Goal: Participate in discussion

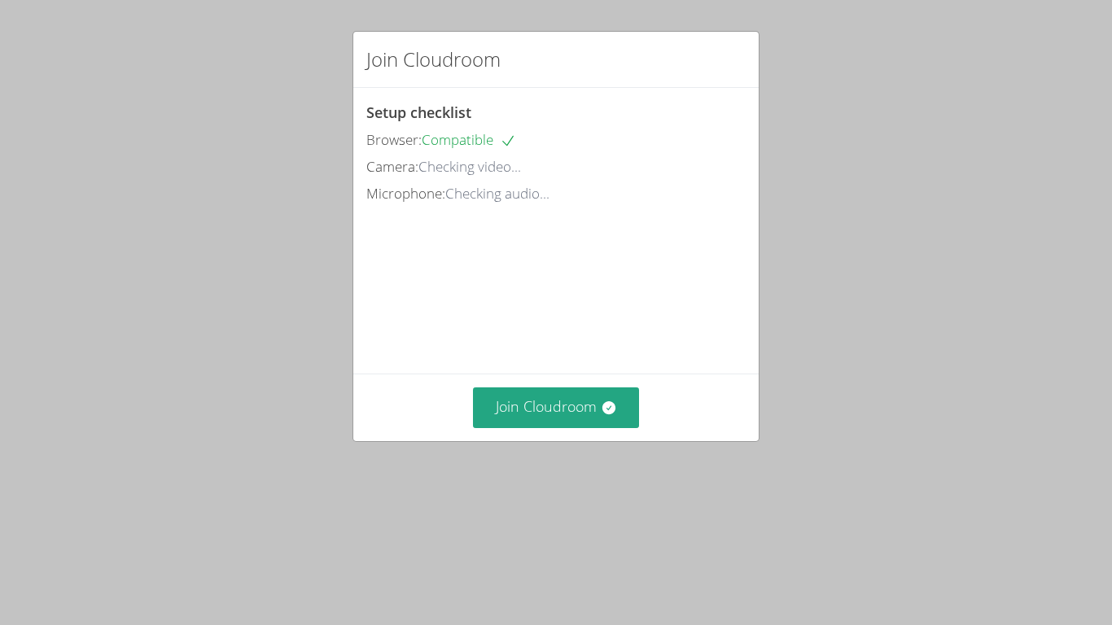
click at [540, 440] on div "Join Cloudroom" at bounding box center [555, 407] width 405 height 67
click at [561, 427] on button "Join Cloudroom" at bounding box center [556, 408] width 167 height 40
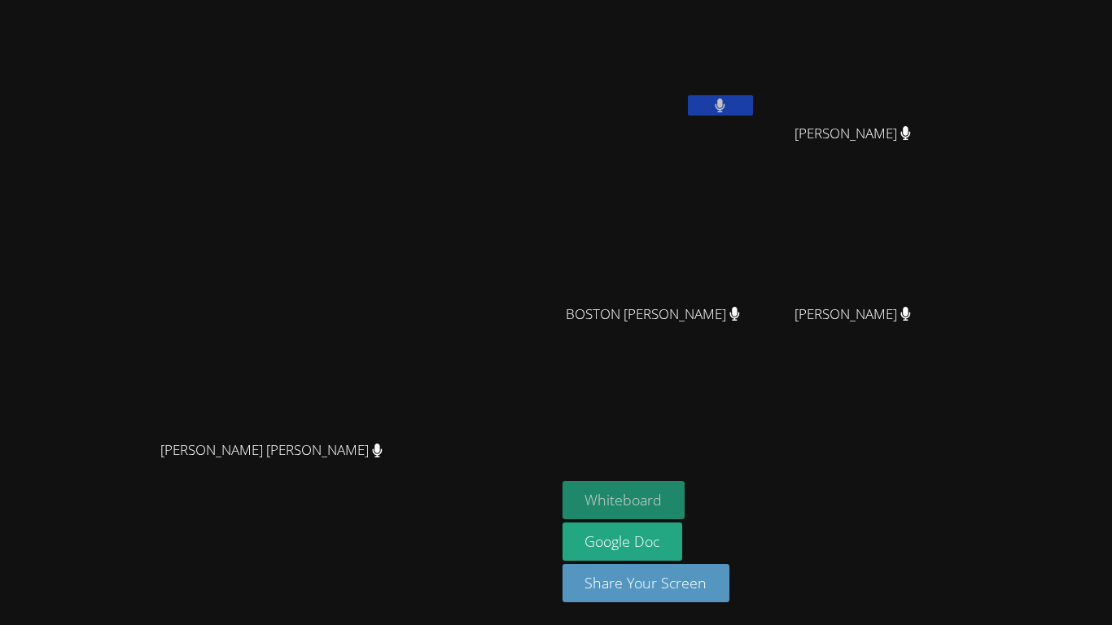
click at [685, 481] on button "Whiteboard" at bounding box center [624, 500] width 123 height 38
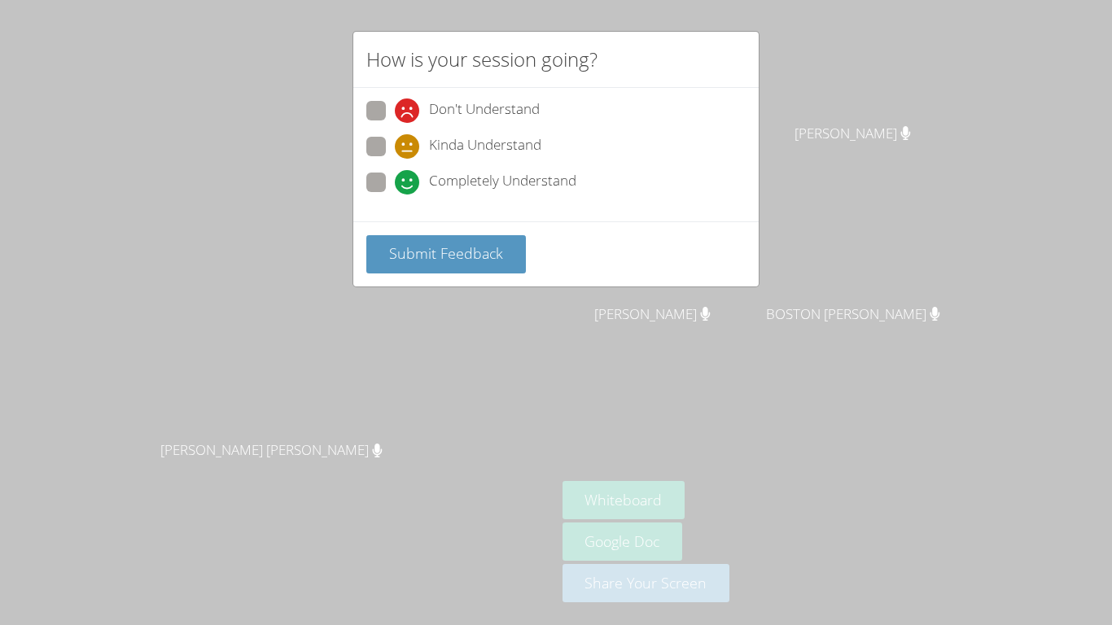
click at [395, 195] on span at bounding box center [395, 195] width 0 height 0
click at [395, 186] on input "Completely Understand" at bounding box center [402, 180] width 14 height 14
radio input "true"
click at [479, 259] on span "Submit Feedback" at bounding box center [446, 253] width 114 height 20
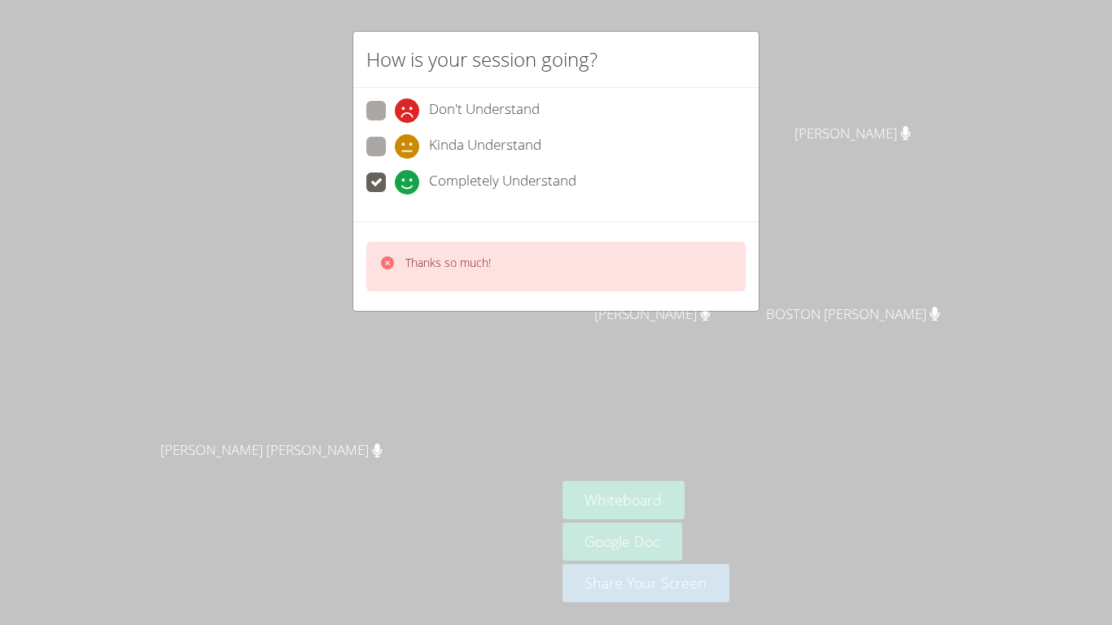
click at [650, 130] on div "Don't Understand Kinda Understand Completely Understand" at bounding box center [555, 151] width 379 height 101
